Goal: Information Seeking & Learning: Learn about a topic

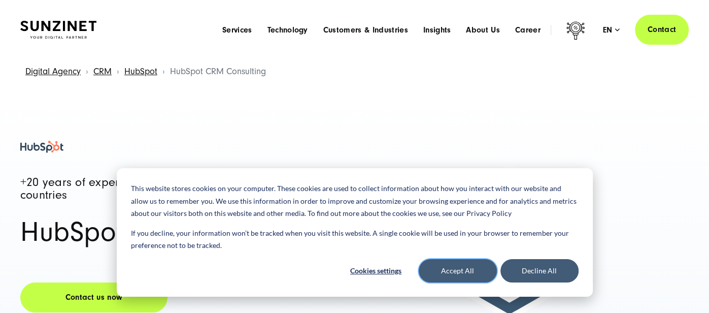
click at [465, 271] on button "Accept All" at bounding box center [458, 270] width 78 height 23
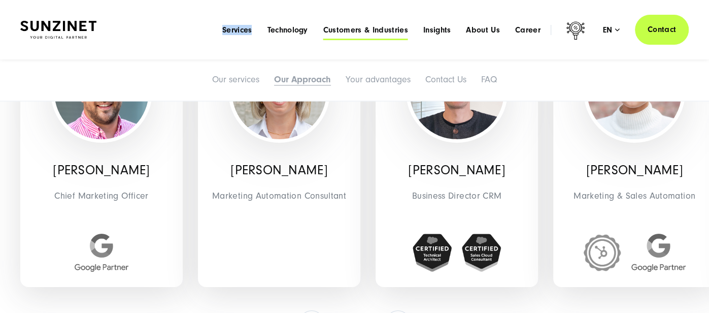
scroll to position [2214, 0]
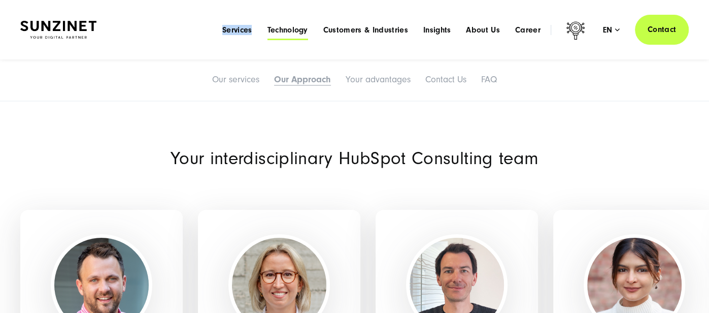
click at [296, 26] on span "Technology" at bounding box center [287, 30] width 41 height 10
click at [241, 25] on span "Services" at bounding box center [237, 30] width 30 height 10
click at [282, 30] on span "Technology" at bounding box center [287, 30] width 41 height 10
click at [359, 29] on span "Customers & Industries" at bounding box center [365, 30] width 85 height 10
click at [236, 29] on span "Services" at bounding box center [237, 30] width 30 height 10
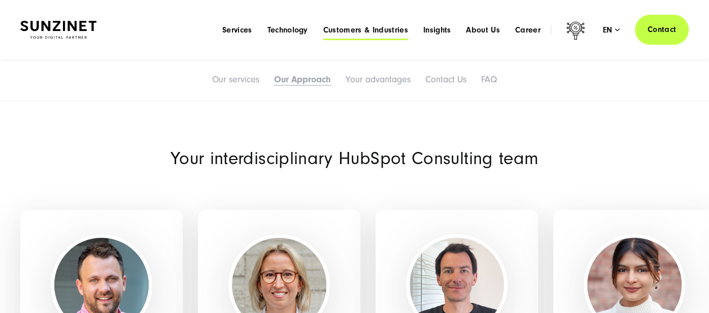
click at [358, 29] on span "Customers & Industries" at bounding box center [365, 30] width 85 height 10
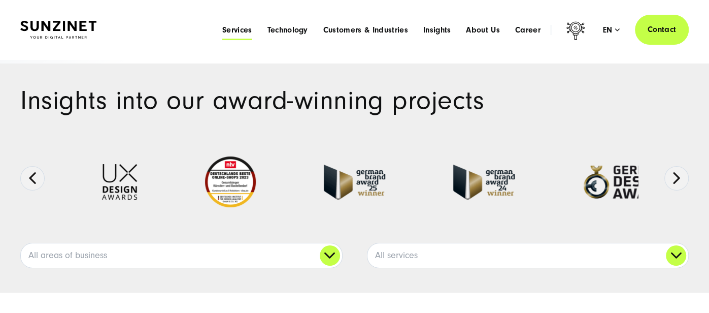
click at [241, 30] on span "Services" at bounding box center [237, 30] width 30 height 10
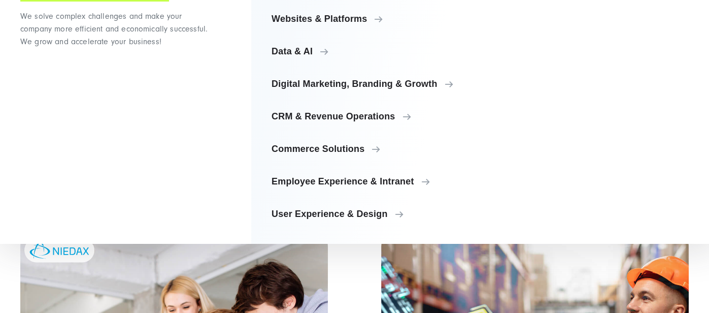
scroll to position [1248, 0]
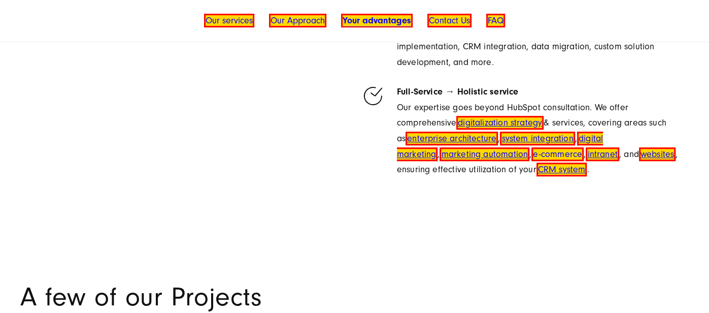
scroll to position [3084, 0]
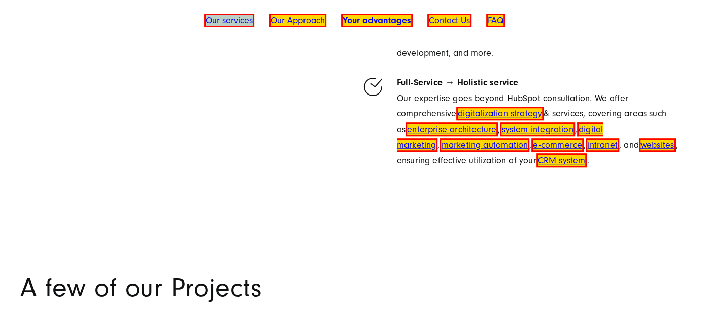
click at [249, 21] on link "Our services" at bounding box center [229, 21] width 50 height 14
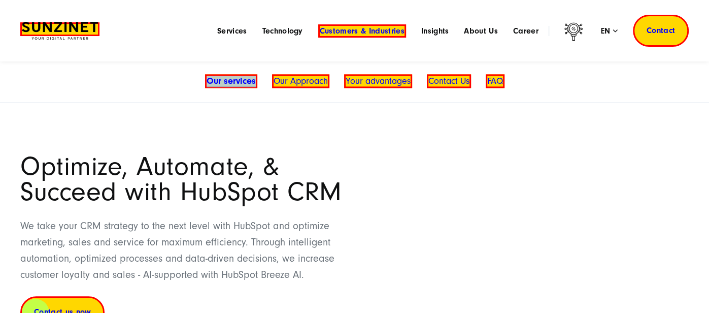
scroll to position [613, 0]
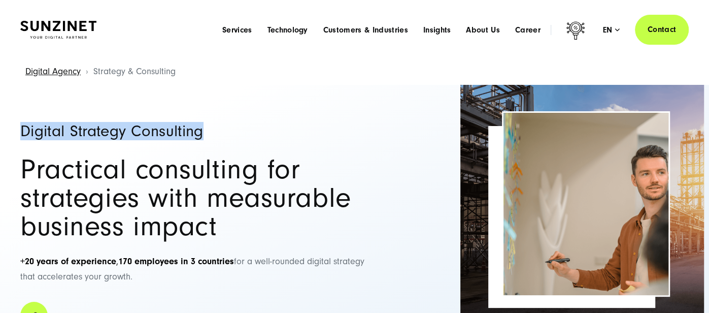
copy h1 "Digital Strategy Consulting"
drag, startPoint x: 21, startPoint y: 131, endPoint x: 210, endPoint y: 124, distance: 189.5
click at [210, 124] on h1 "Digital Strategy Consulting" at bounding box center [197, 131] width 355 height 16
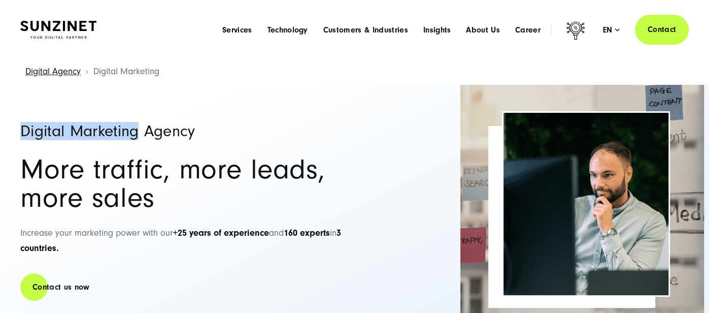
copy h1 "Digital Marketing"
drag, startPoint x: 18, startPoint y: 131, endPoint x: 136, endPoint y: 133, distance: 117.8
click at [136, 133] on div "Digital Marketing Agency More traffic, more leads, more sales Increase your mar…" at bounding box center [354, 207] width 709 height 244
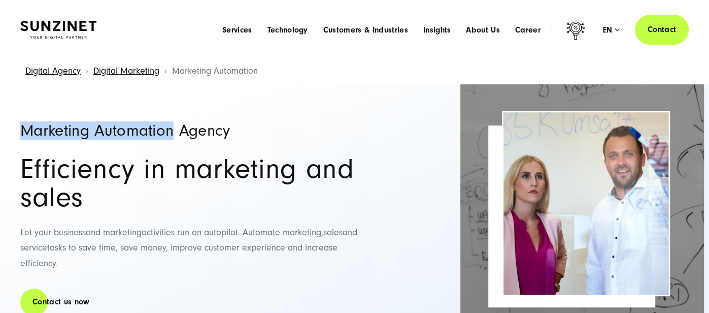
copy h1 "Marketing Automation"
drag, startPoint x: 22, startPoint y: 131, endPoint x: 171, endPoint y: 131, distance: 148.7
click at [171, 131] on h1 "Marketing Automation Agency" at bounding box center [197, 130] width 355 height 16
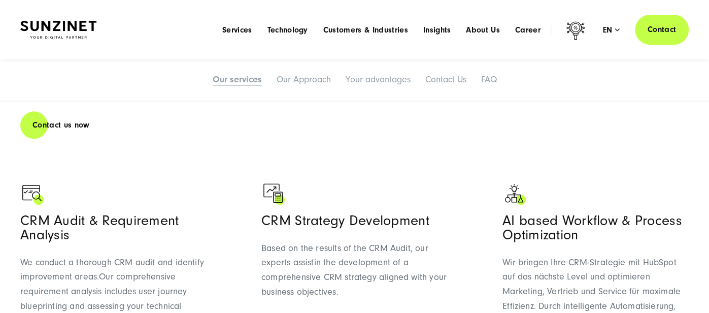
scroll to position [543, 0]
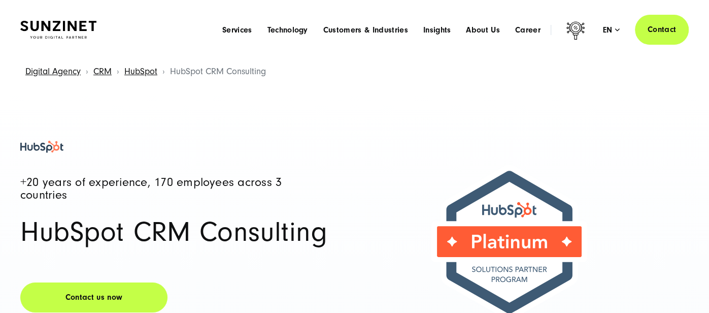
scroll to position [627, 0]
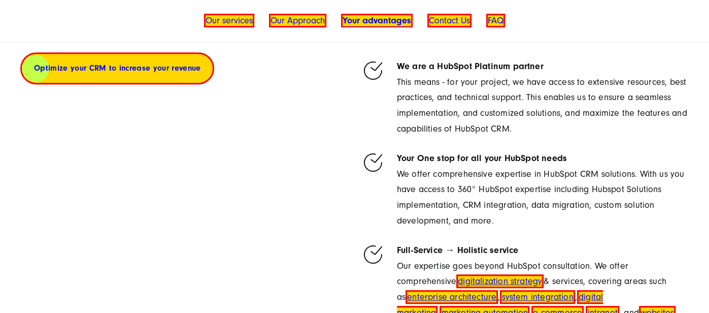
scroll to position [3083, 0]
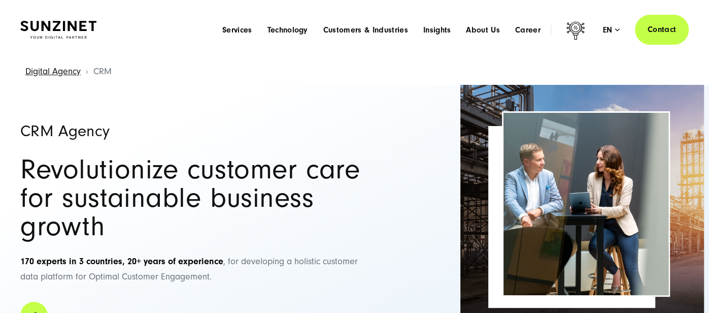
click at [65, 129] on h1 "CRM Agency" at bounding box center [197, 131] width 355 height 16
copy div "CRM Agency"
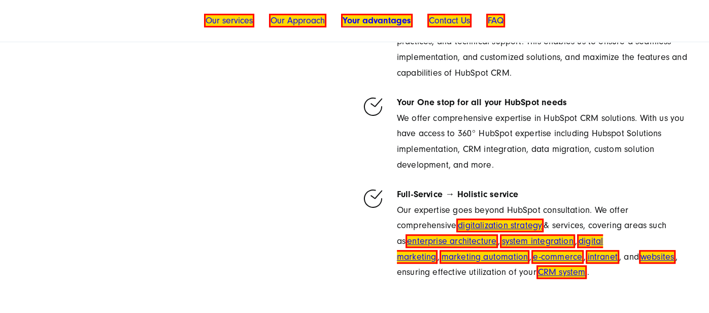
scroll to position [2996, 0]
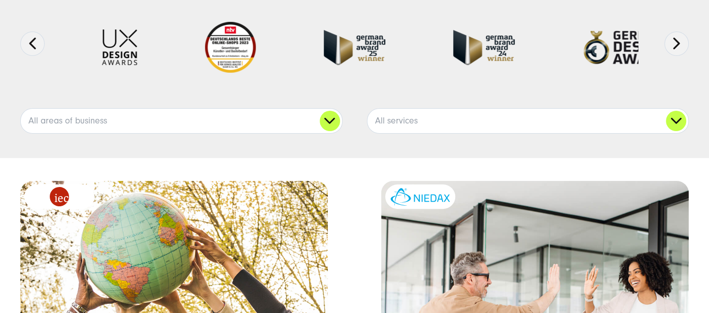
scroll to position [83, 0]
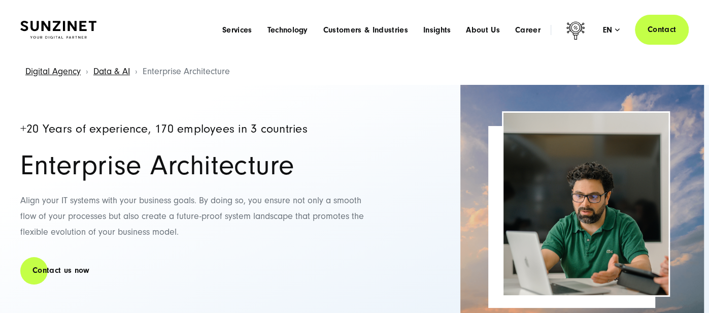
click at [168, 166] on h2 "Enterprise Architecture" at bounding box center [197, 165] width 355 height 28
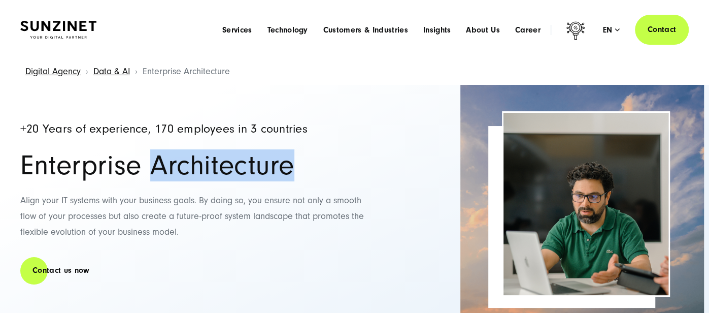
click at [168, 166] on h2 "Enterprise Architecture" at bounding box center [197, 165] width 355 height 28
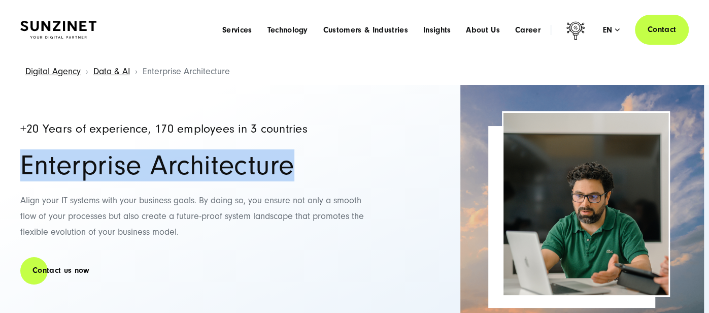
click at [168, 166] on h2 "Enterprise Architecture" at bounding box center [197, 165] width 355 height 28
copy div "Enterprise Architecture"
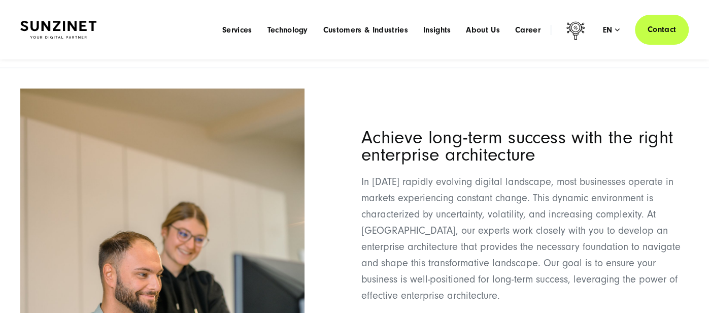
scroll to position [250, 0]
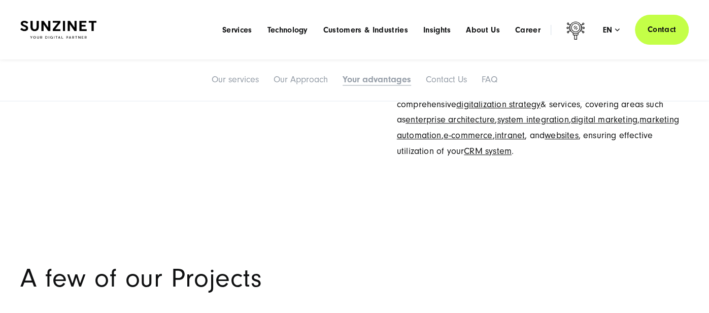
scroll to position [2956, 0]
